Goal: Task Accomplishment & Management: Use online tool/utility

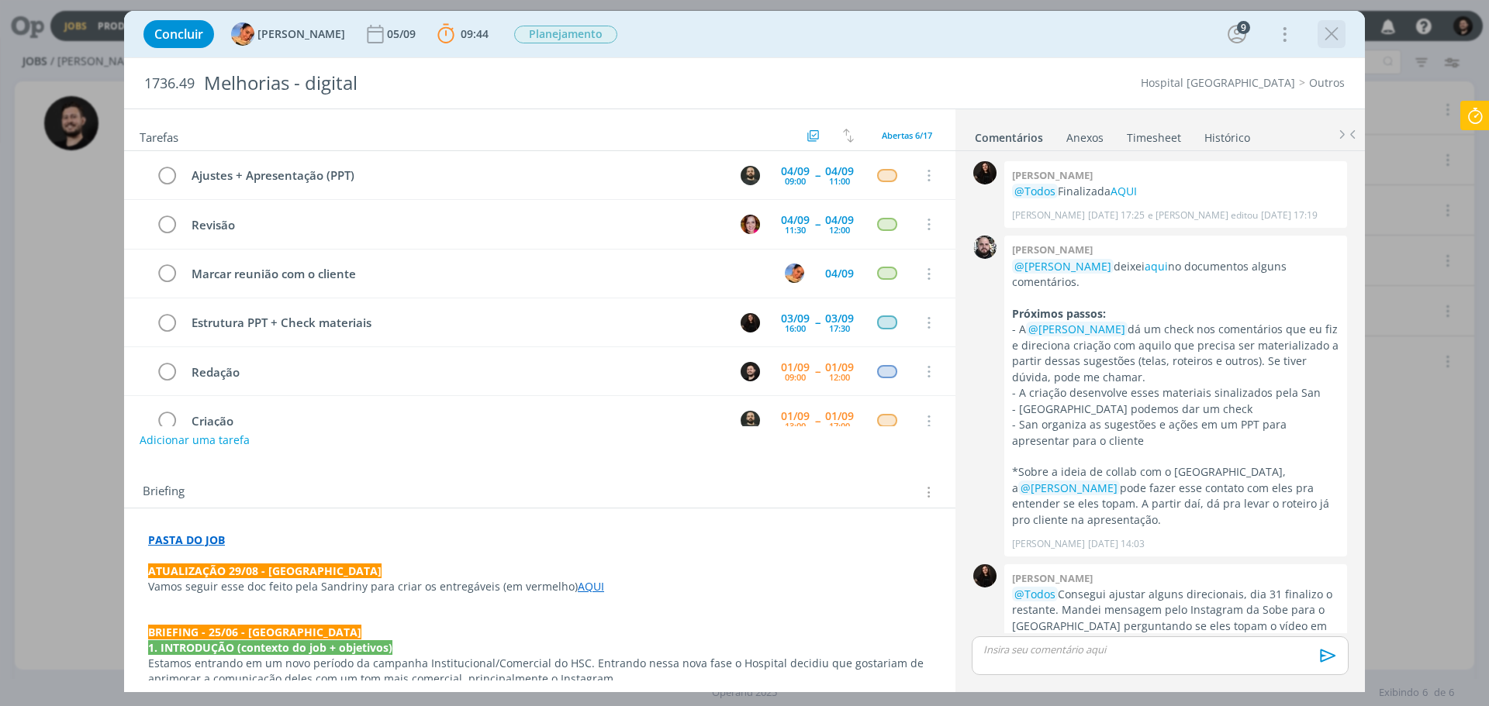
scroll to position [488, 0]
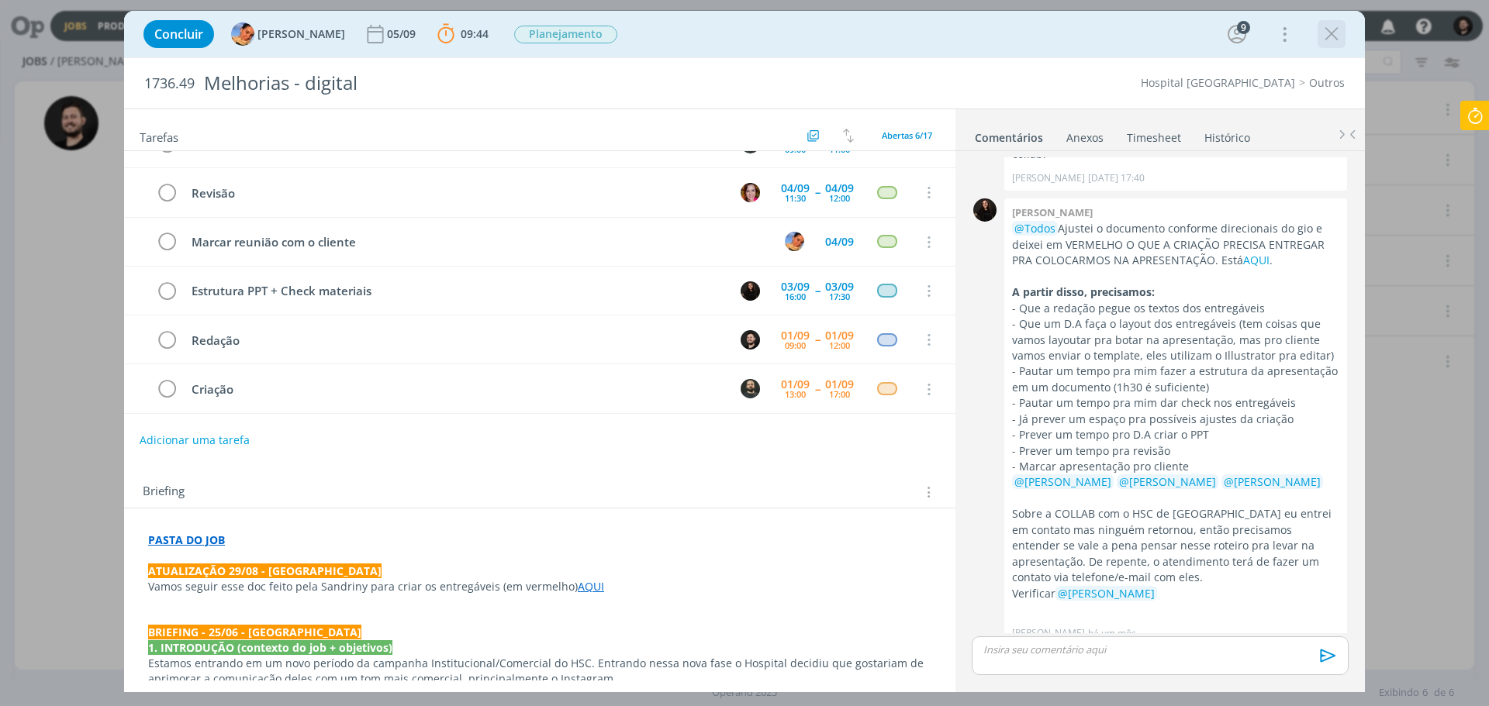
click at [1339, 33] on icon "dialog" at bounding box center [1331, 33] width 23 height 23
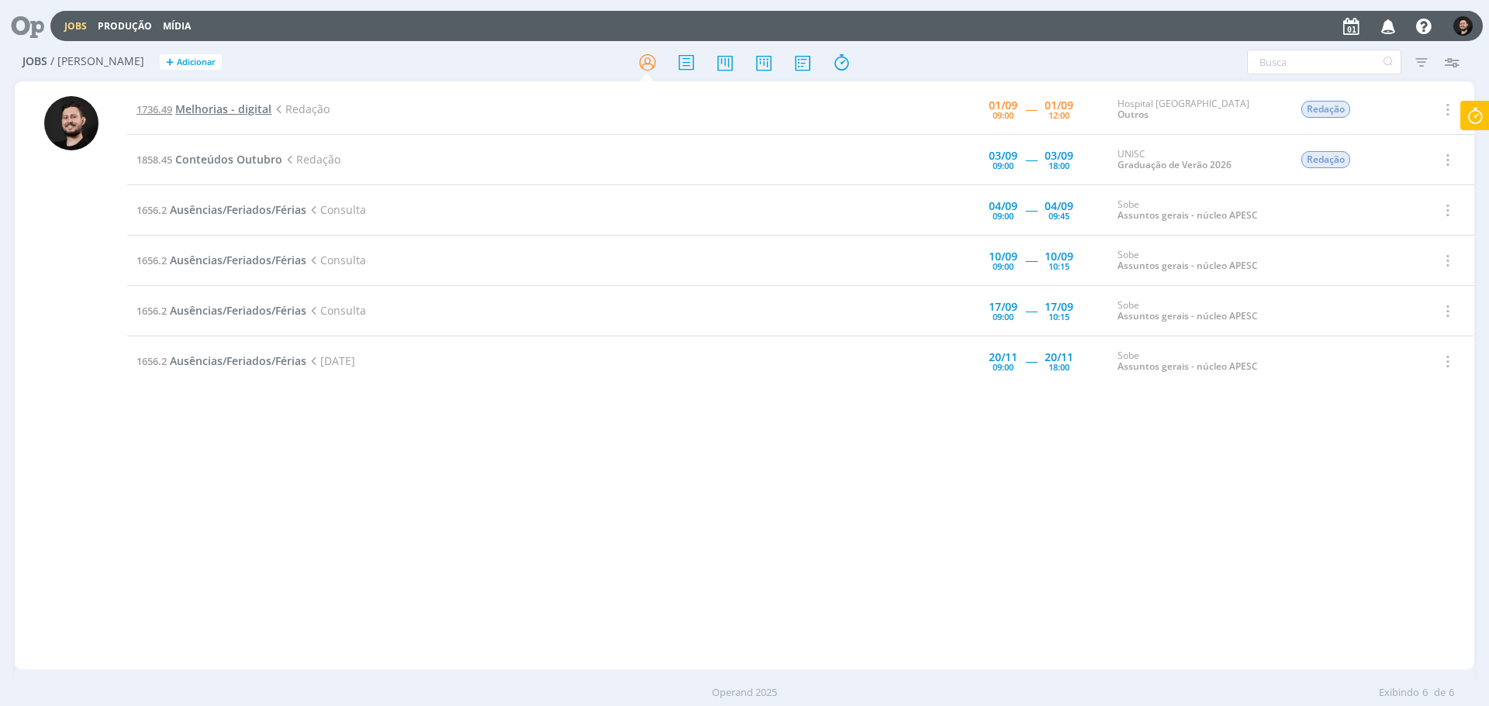
click at [240, 102] on span "Melhorias - digital" at bounding box center [223, 109] width 96 height 15
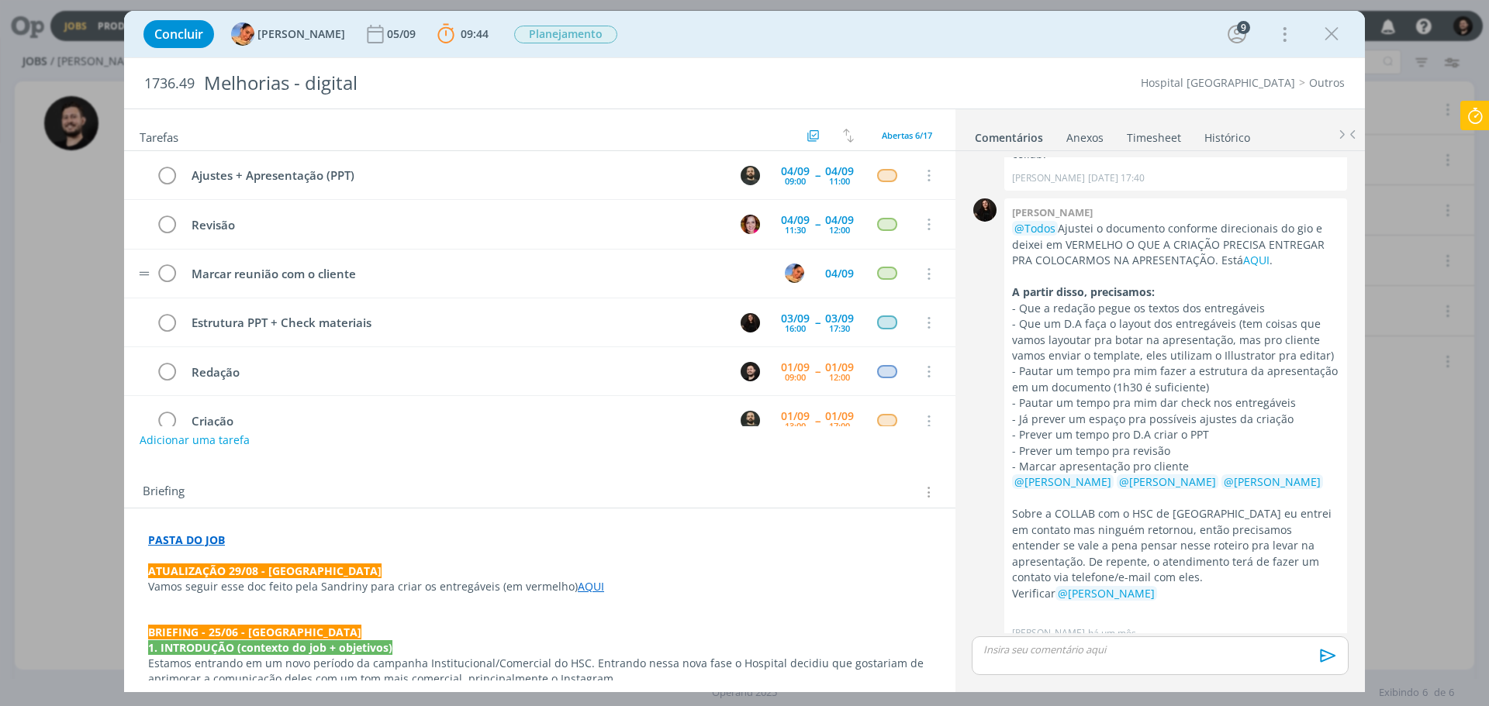
scroll to position [32, 0]
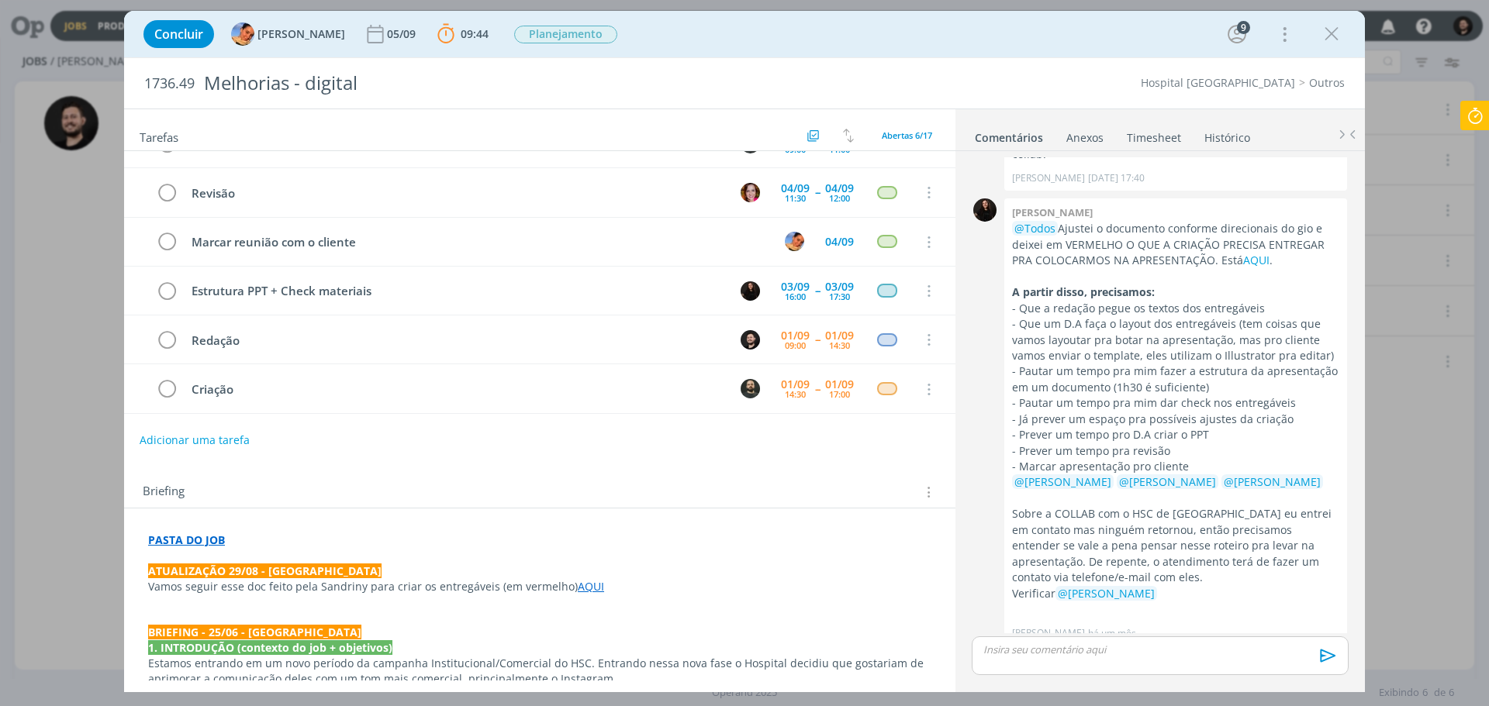
click at [1488, 76] on div "Concluir [PERSON_NAME] [DATE] 09:44 Parar Apontar Data * [DATE] Horas * 00:00 T…" at bounding box center [744, 353] width 1489 height 706
click at [1464, 112] on icon at bounding box center [1475, 116] width 28 height 30
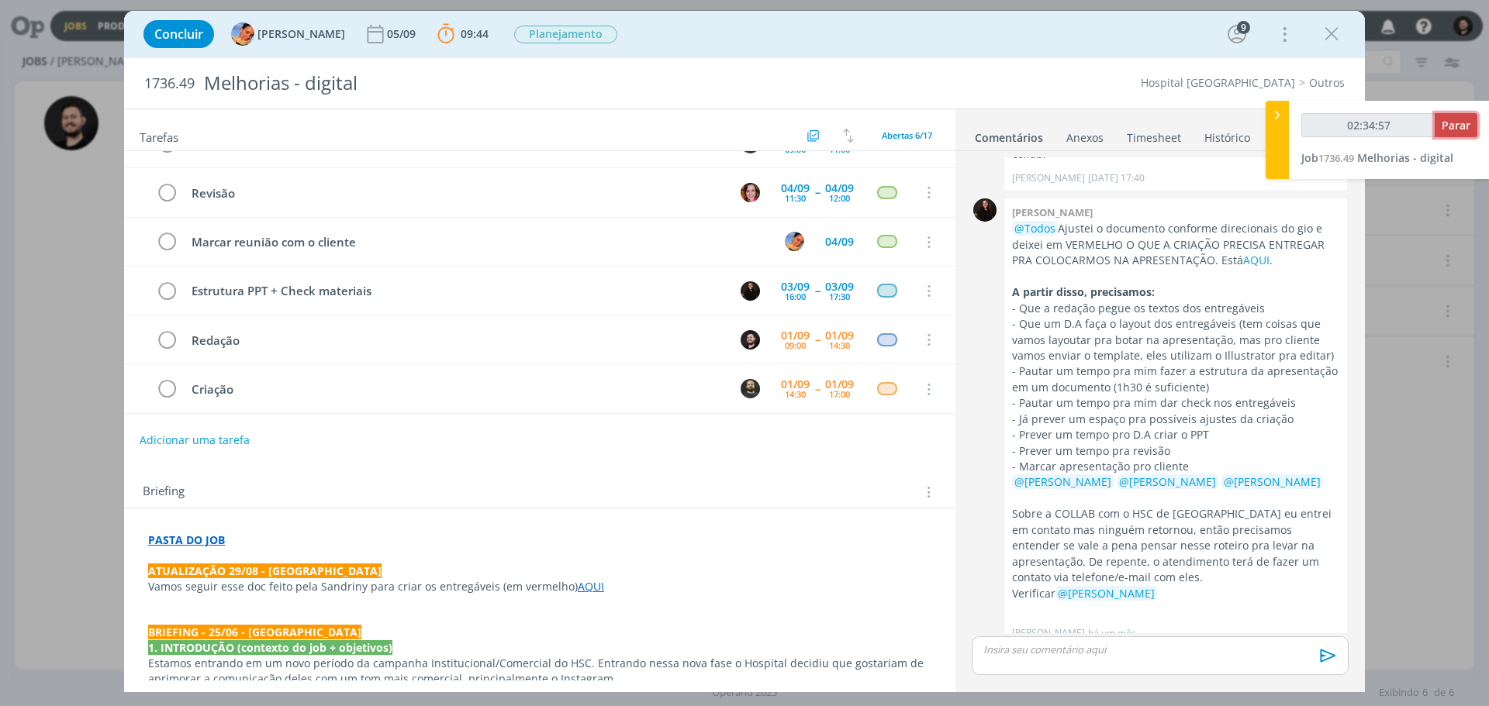
click at [1465, 128] on span "Parar" at bounding box center [1455, 125] width 29 height 15
type input "02:35:00"
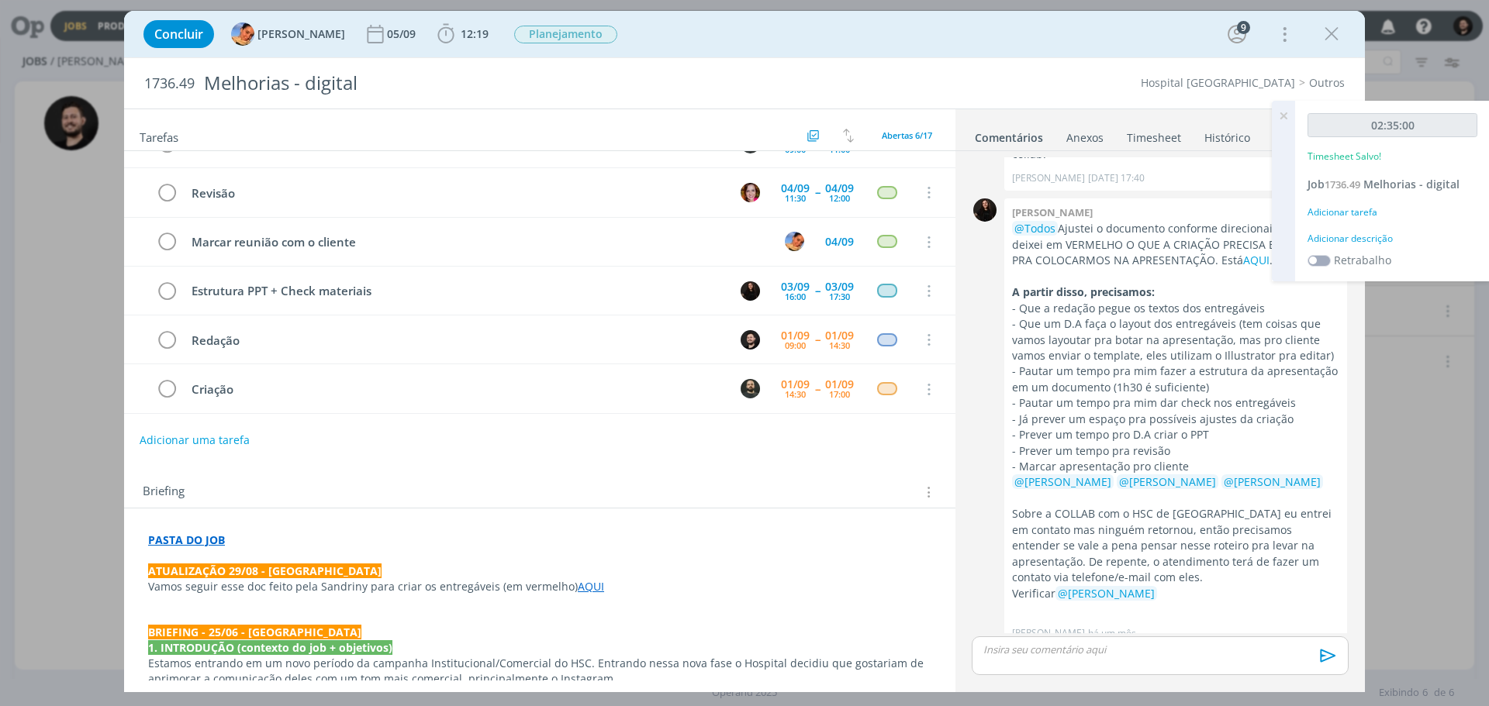
click at [1374, 234] on div "Adicionar descrição" at bounding box center [1392, 239] width 170 height 14
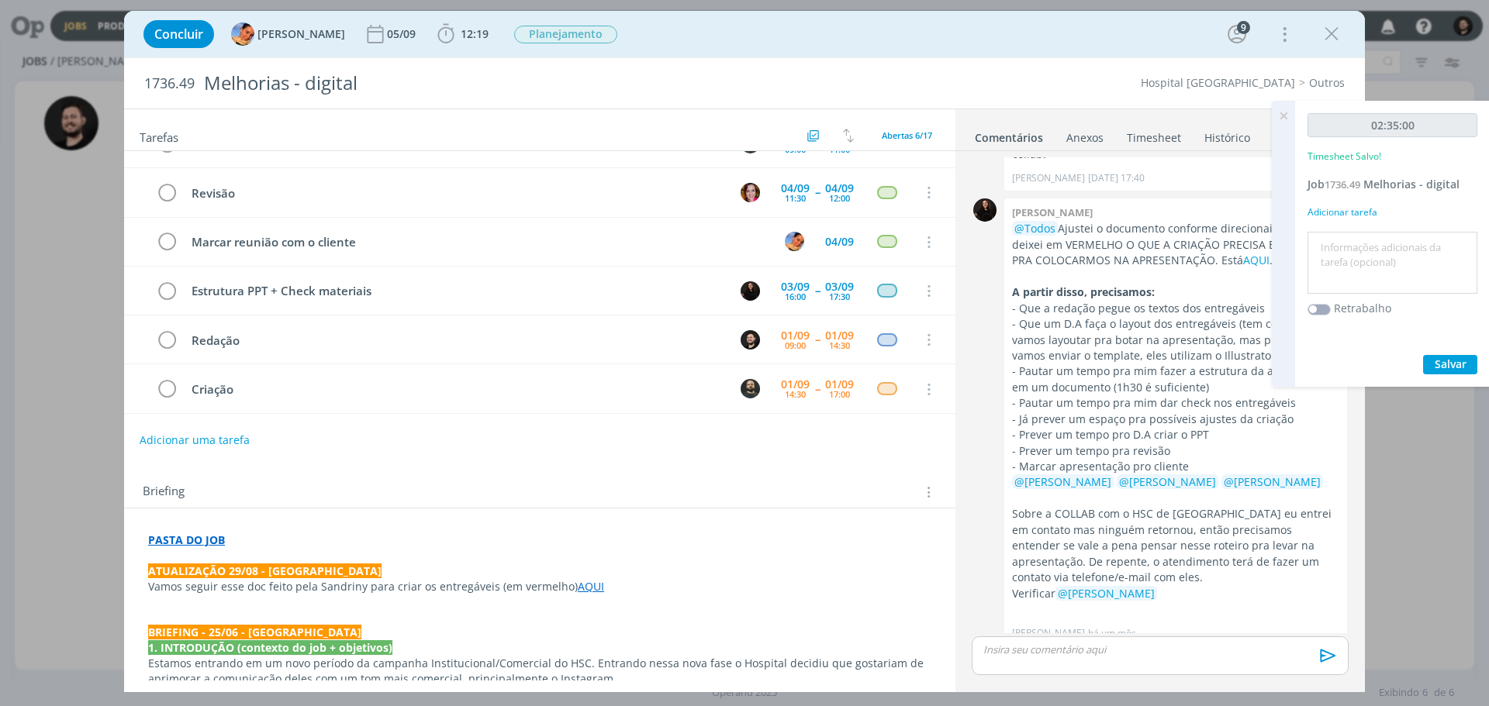
click at [1383, 265] on textarea at bounding box center [1392, 263] width 162 height 55
type textarea "Redação"
drag, startPoint x: 1440, startPoint y: 354, endPoint x: 1444, endPoint y: 361, distance: 8.0
click at [1444, 361] on div "02:35:00 Timesheet Salvo! Job 1736.49 Melhorias - digital Adicionar tarefa Reda…" at bounding box center [1392, 244] width 195 height 286
click at [1444, 361] on span "Salvar" at bounding box center [1450, 364] width 32 height 15
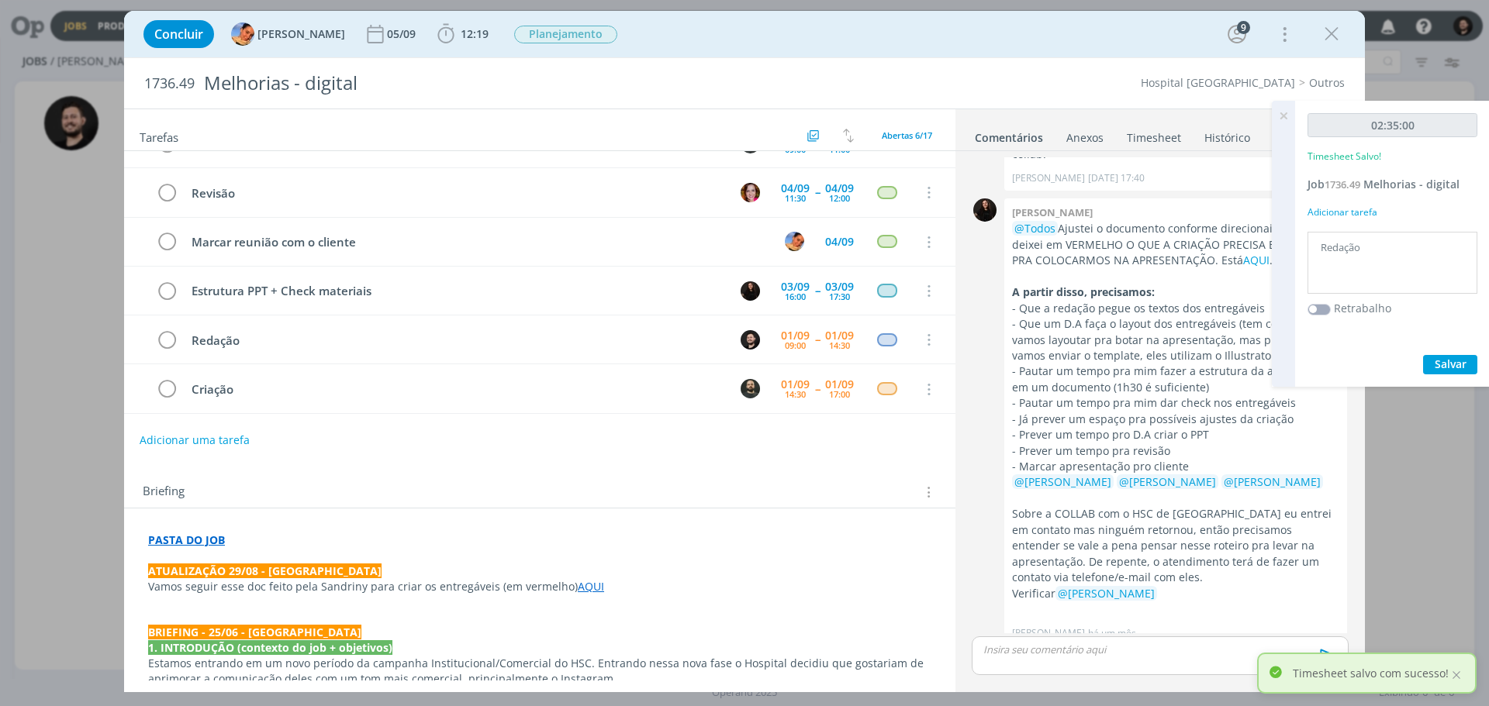
click at [1277, 112] on icon at bounding box center [1283, 116] width 28 height 30
